Goal: Task Accomplishment & Management: Manage account settings

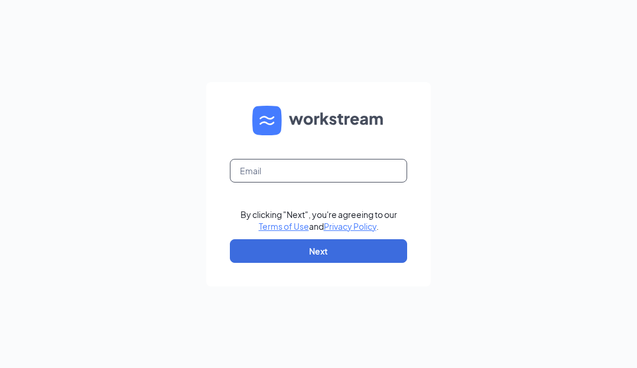
click at [311, 172] on input "text" at bounding box center [318, 171] width 177 height 24
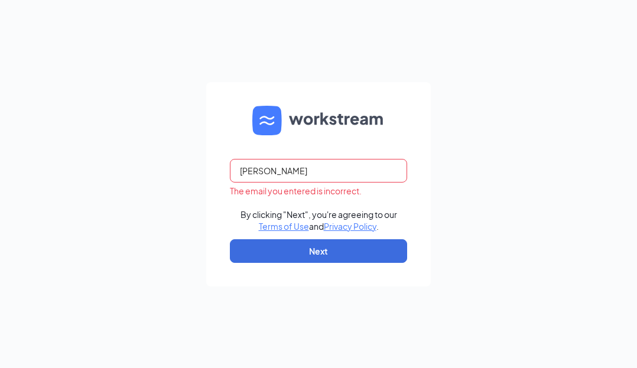
type input "an"
type input "ana@andys.cafe"
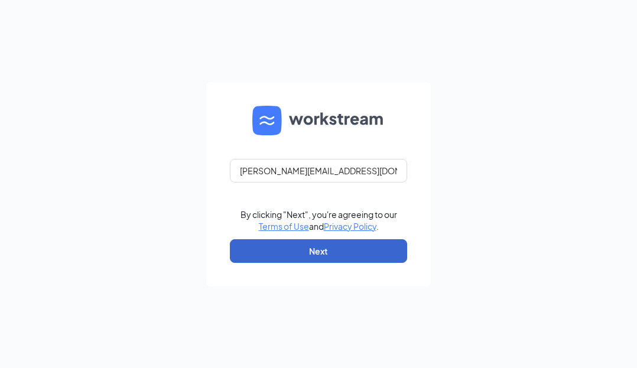
click at [318, 250] on button "Next" at bounding box center [318, 251] width 177 height 24
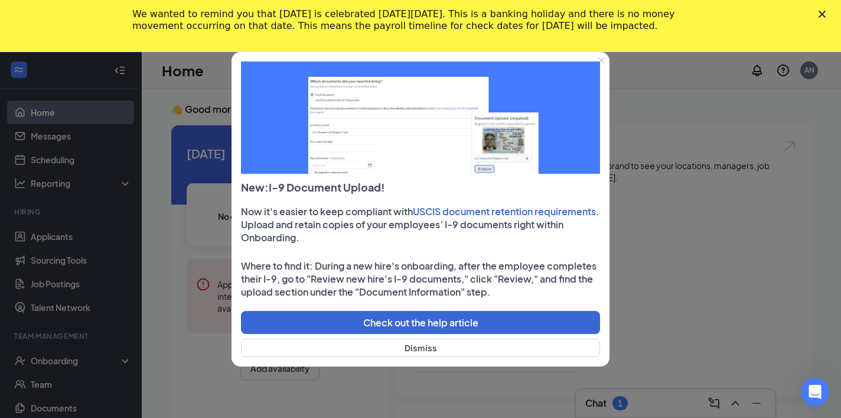
click at [497, 338] on div "New: I-9 Document Upload! Now it's easier to keep compliant with USCIS document…" at bounding box center [421, 209] width 378 height 314
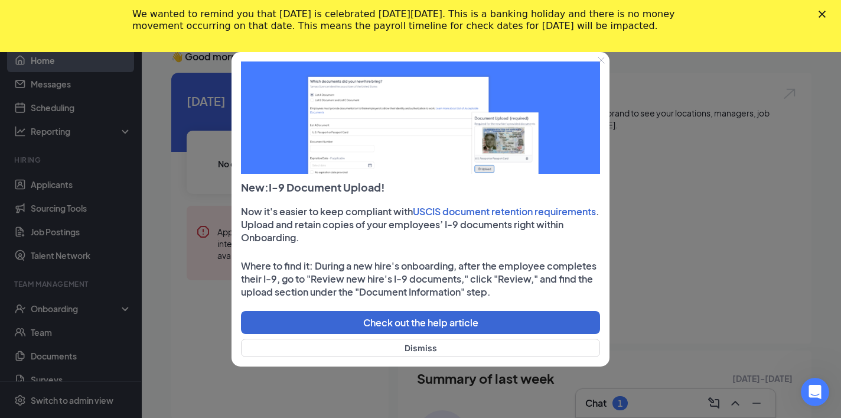
scroll to position [52, 0]
drag, startPoint x: 240, startPoint y: 210, endPoint x: 519, endPoint y: 308, distance: 296.0
click at [519, 308] on div "New: I-9 Document Upload! Now it's easier to keep compliant with USCIS document…" at bounding box center [421, 209] width 378 height 314
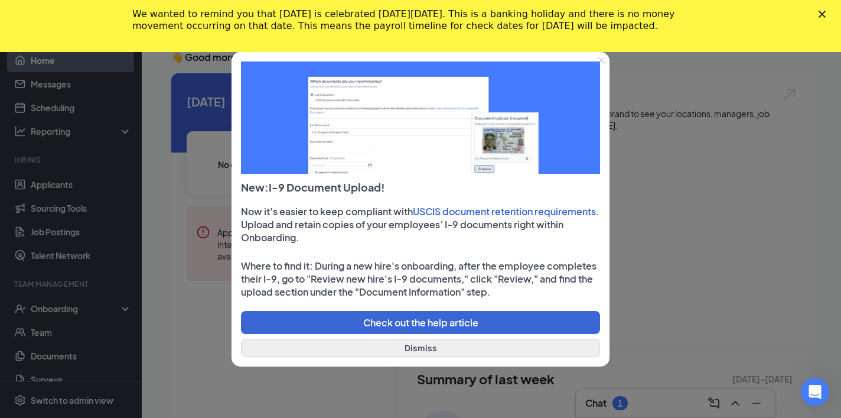
click at [525, 349] on button "Dismiss" at bounding box center [420, 348] width 359 height 18
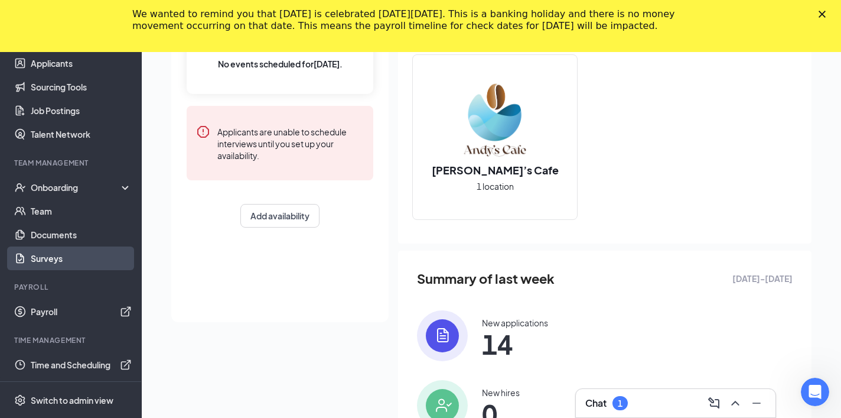
scroll to position [164, 0]
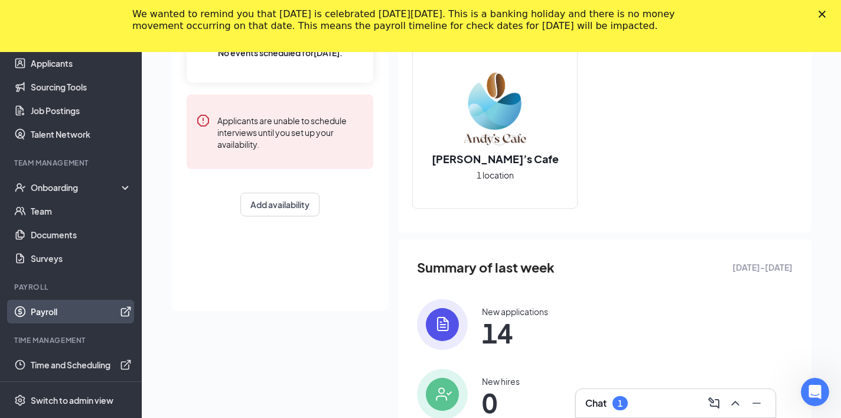
click at [50, 317] on link "Payroll" at bounding box center [81, 312] width 101 height 24
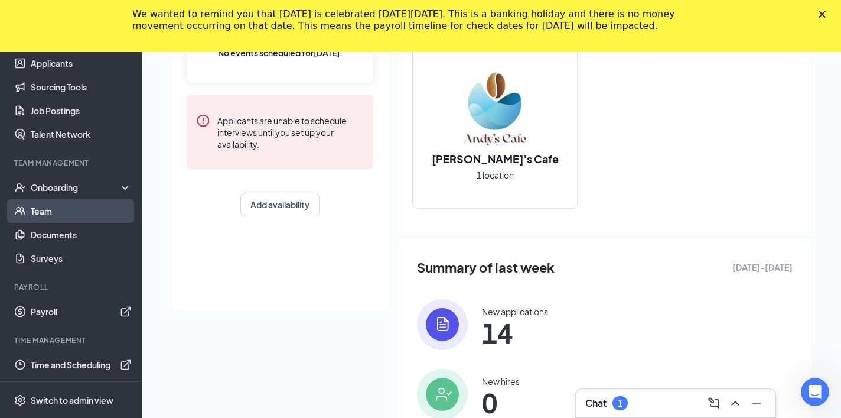
click at [71, 216] on link "Team" at bounding box center [81, 211] width 101 height 24
